Goal: Information Seeking & Learning: Get advice/opinions

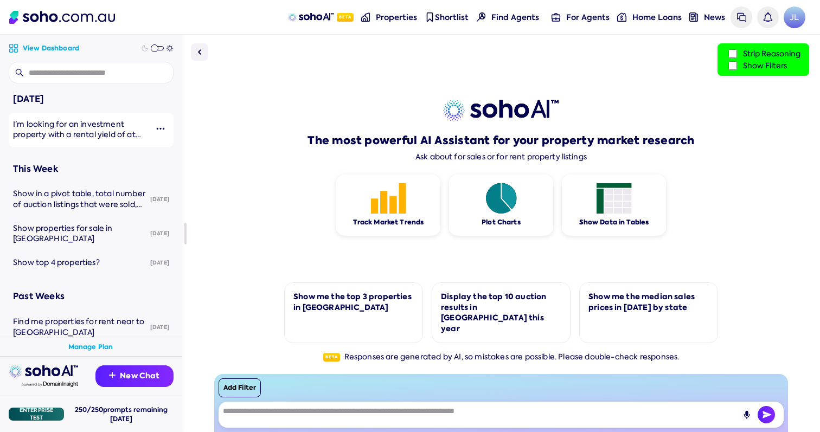
click at [95, 139] on span "I’m looking for an investment property with a rental yield of at least 4% or hi…" at bounding box center [77, 140] width 128 height 42
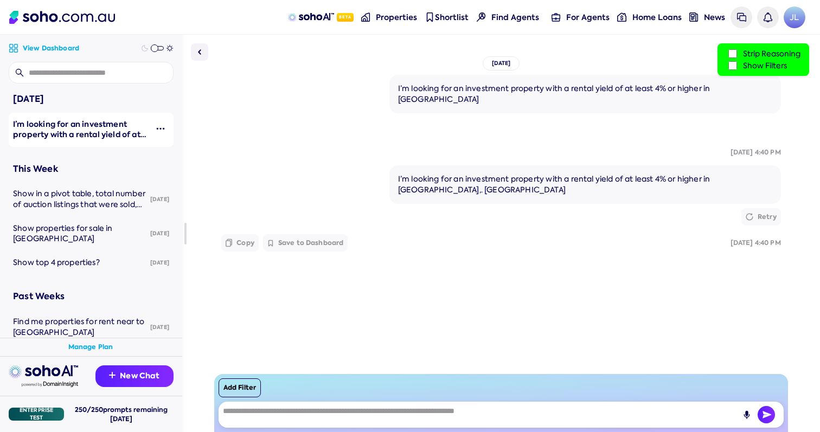
click at [741, 59] on label "Strip Reasoning" at bounding box center [763, 54] width 74 height 12
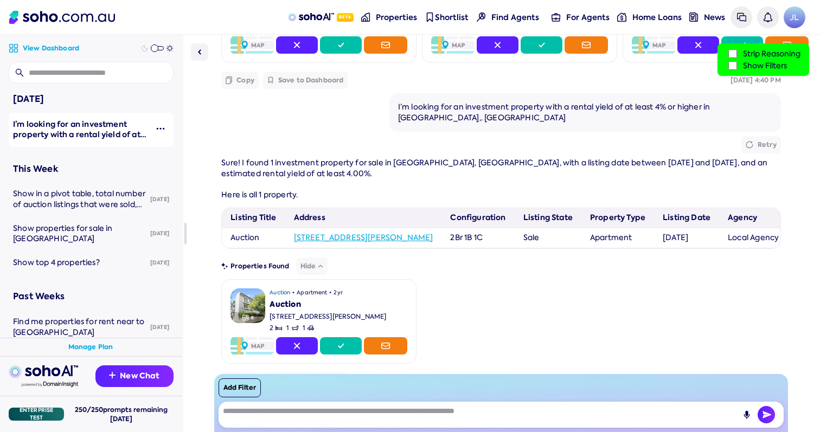
scroll to position [332, 0]
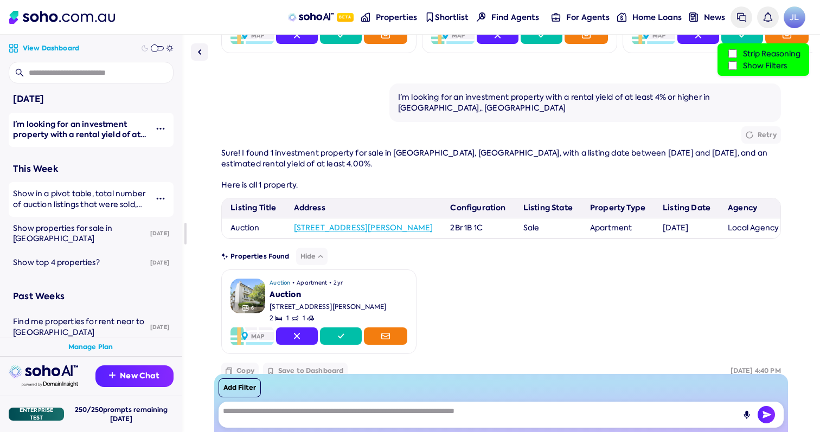
click at [105, 191] on span "Show in a pivot table, total number of auction listings that were sold, total w…" at bounding box center [80, 220] width 134 height 63
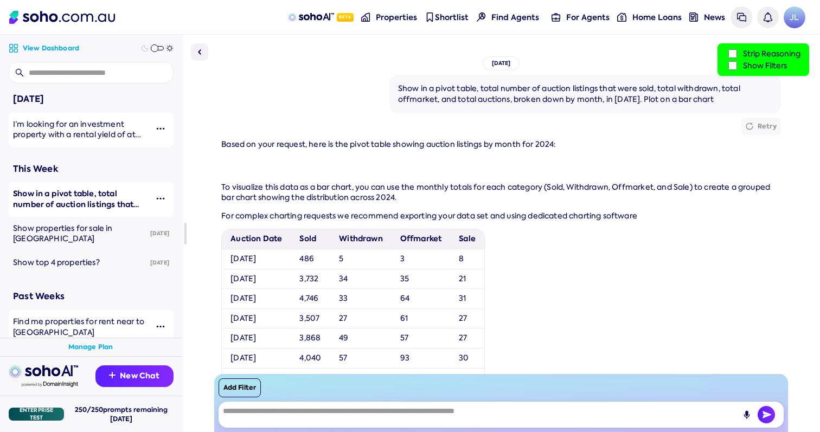
click at [82, 318] on span "Find me properties for rent near to [GEOGRAPHIC_DATA]" at bounding box center [78, 327] width 131 height 21
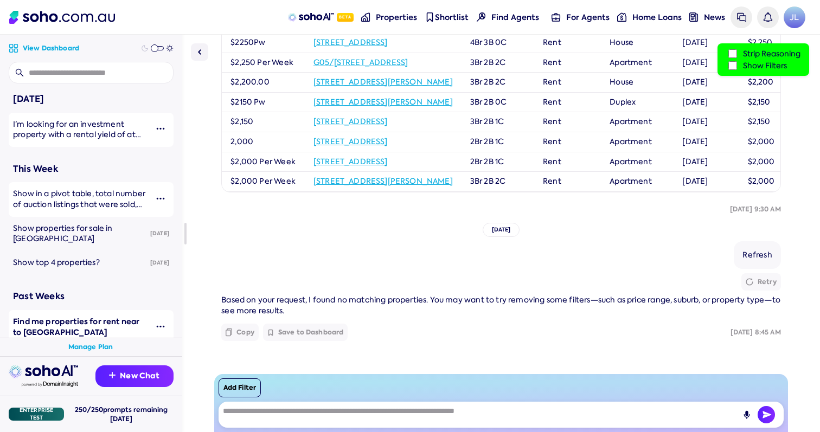
click at [736, 65] on label "Show Filters" at bounding box center [763, 66] width 74 height 12
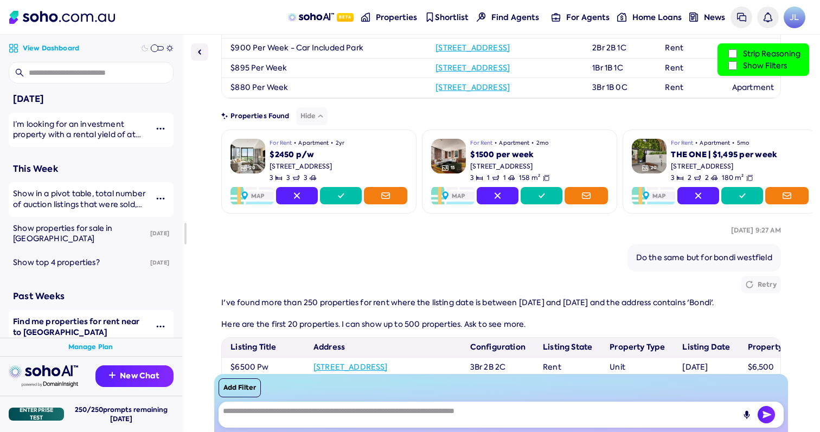
scroll to position [457, 0]
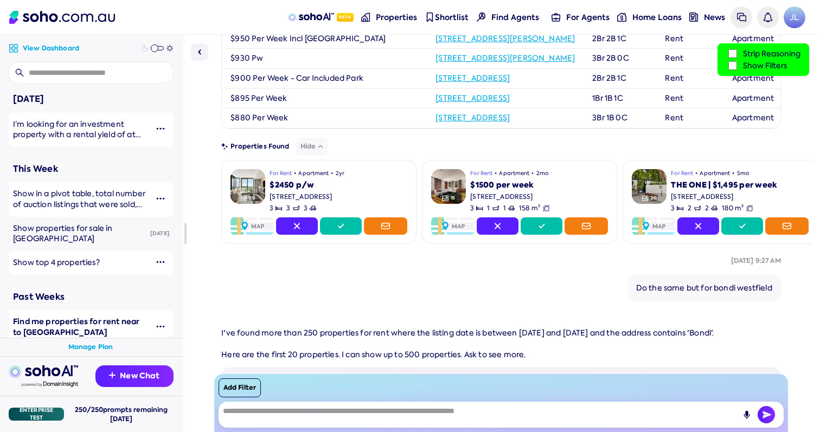
click at [107, 265] on div "Show top 4 properties?" at bounding box center [80, 263] width 134 height 11
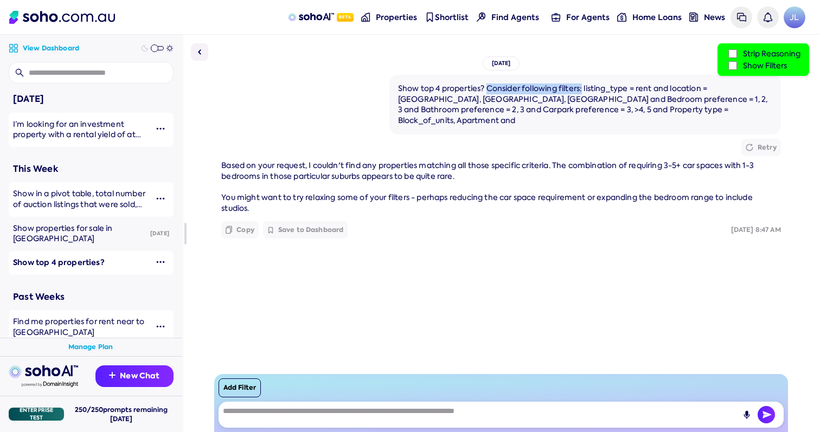
drag, startPoint x: 581, startPoint y: 91, endPoint x: 485, endPoint y: 92, distance: 96.5
click at [485, 92] on div "Show top 4 properties? Consider following filters: listing_type = rent and loca…" at bounding box center [585, 105] width 374 height 42
copy div "Consider following filters:"
click at [571, 364] on div "Tue, August 19 Show top 4 properties? Consider following filters: listing_type …" at bounding box center [501, 234] width 638 height 398
click at [366, 410] on textarea at bounding box center [501, 415] width 565 height 26
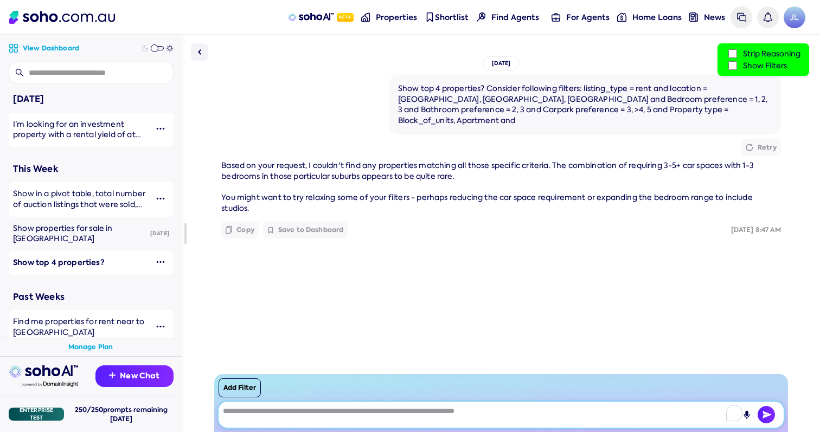
type textarea "*"
